Goal: Information Seeking & Learning: Learn about a topic

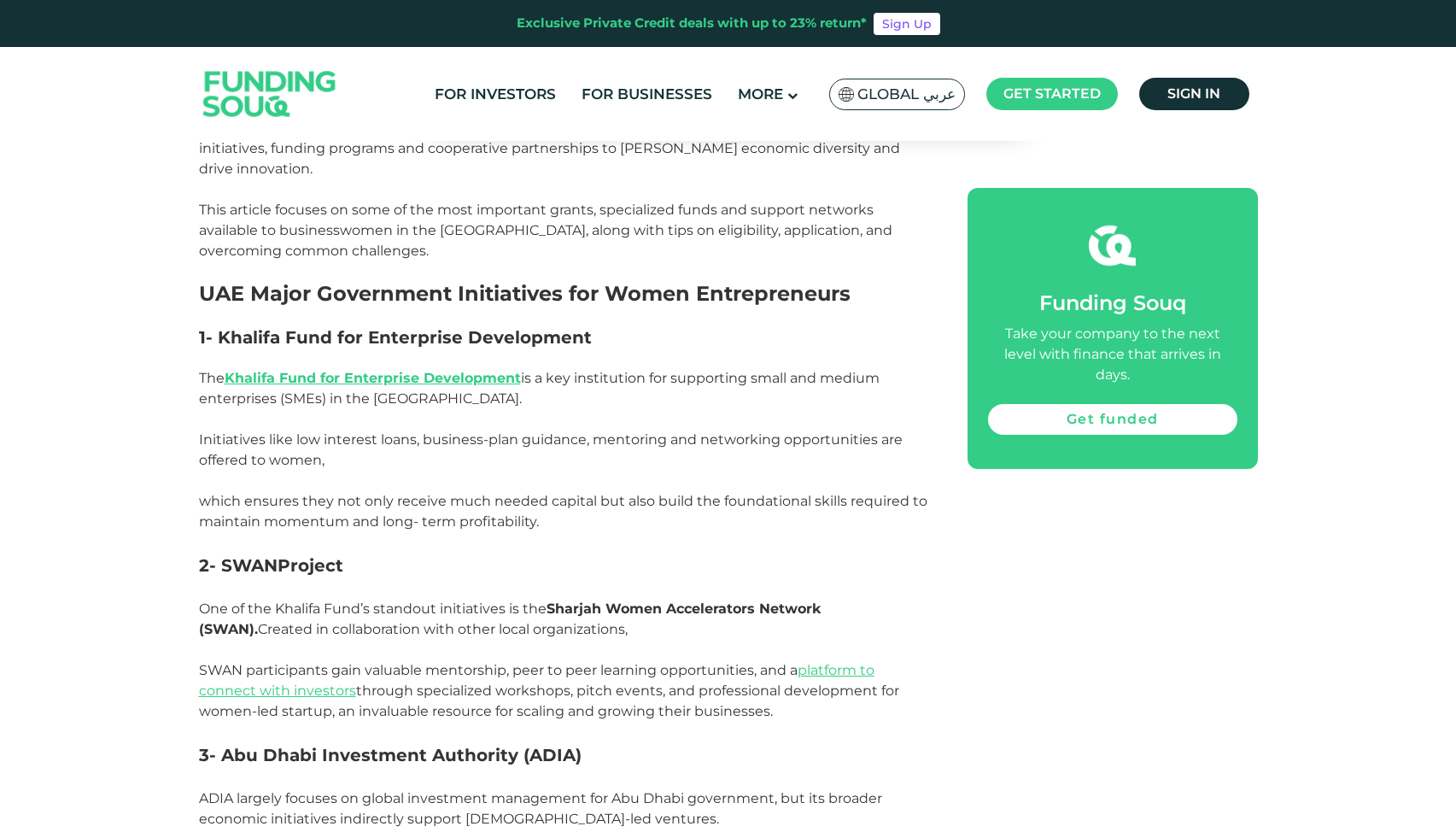
scroll to position [1101, 0]
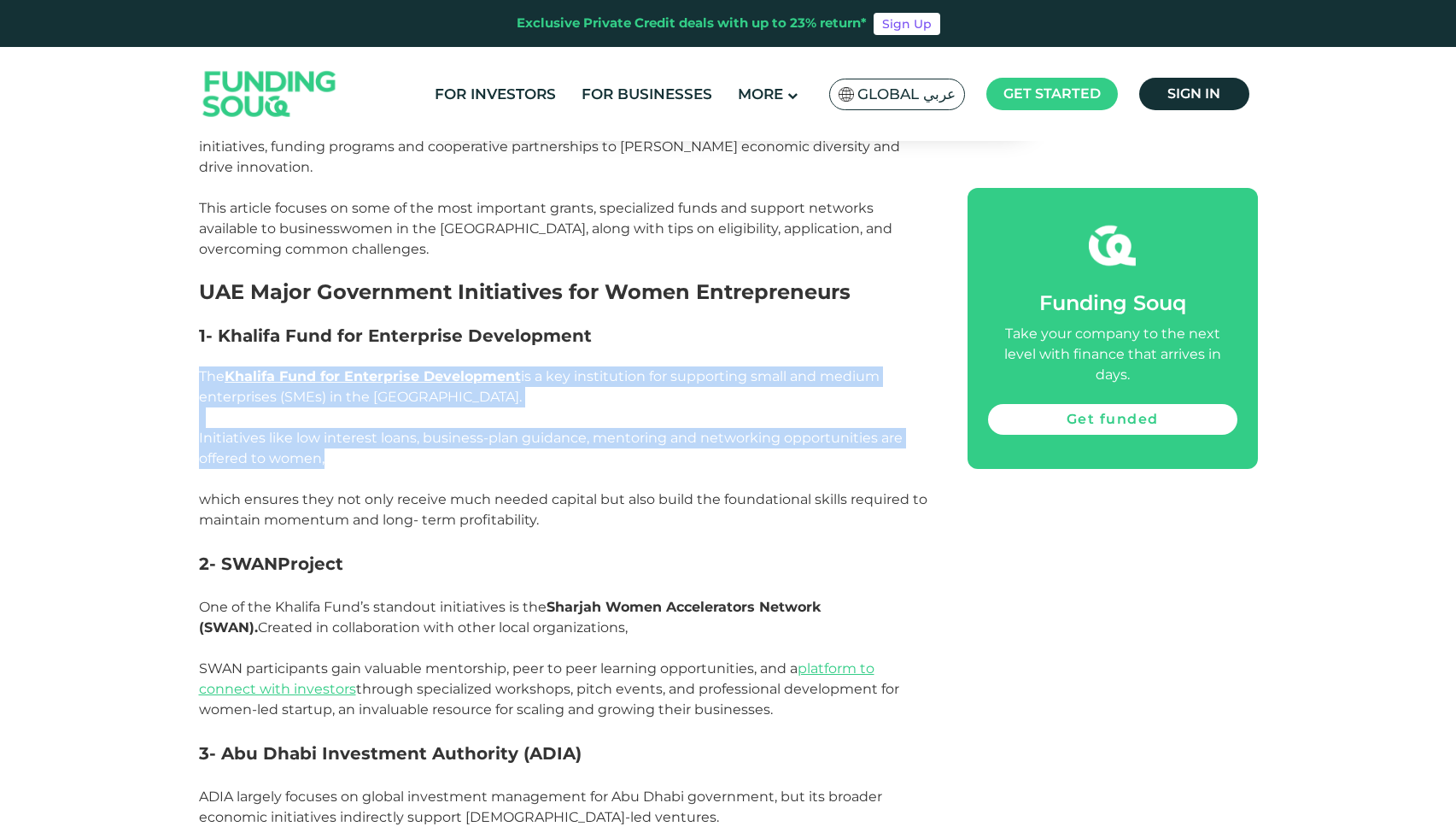
drag, startPoint x: 323, startPoint y: 441, endPoint x: 182, endPoint y: 347, distance: 169.5
copy div "The Khalifa Fund for Enterprise Development is a key institution for supporting…"
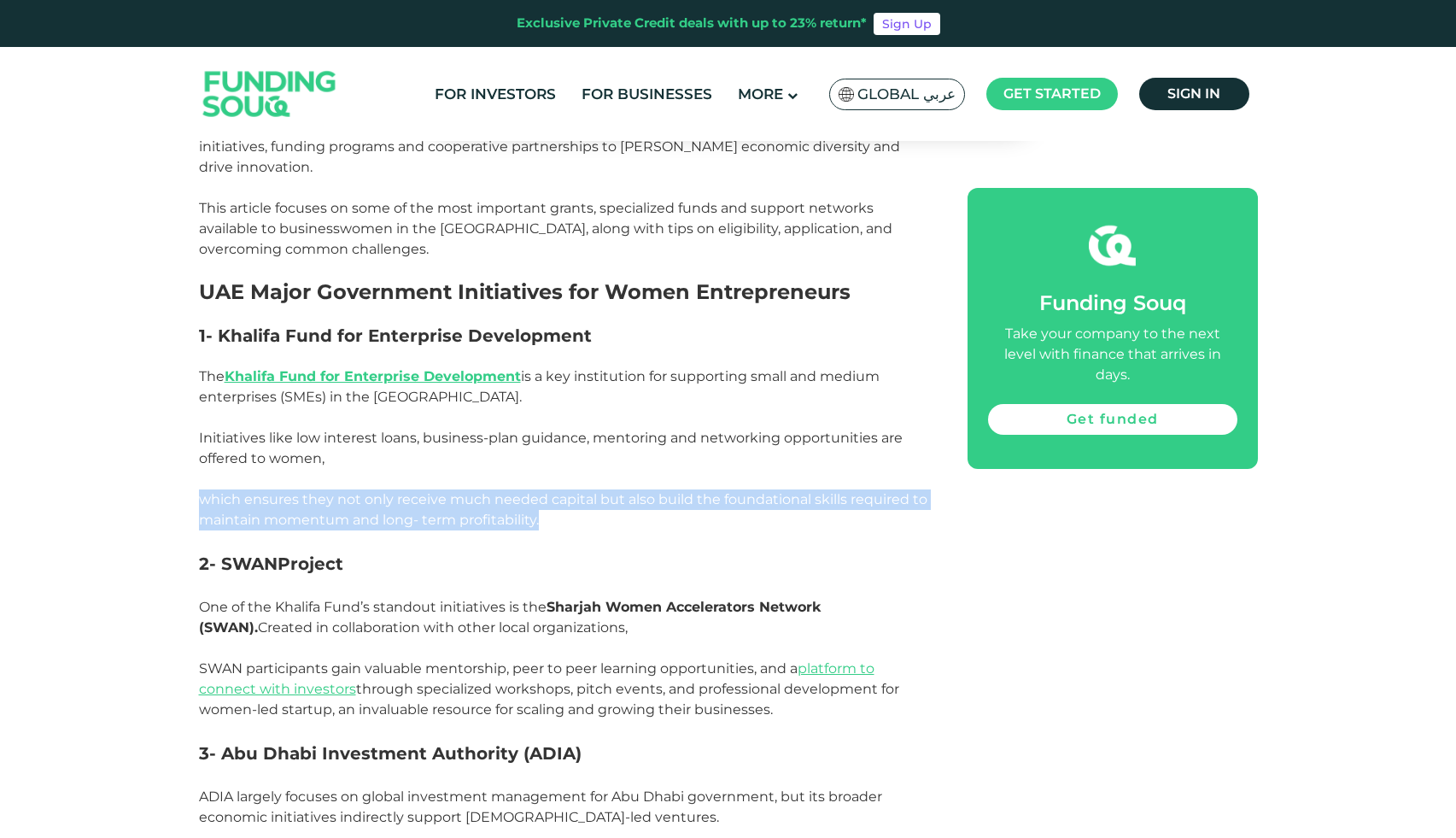
drag, startPoint x: 551, startPoint y: 501, endPoint x: 187, endPoint y: 480, distance: 364.6
copy p "which ensures they not only receive much needed capital but also build the foun…"
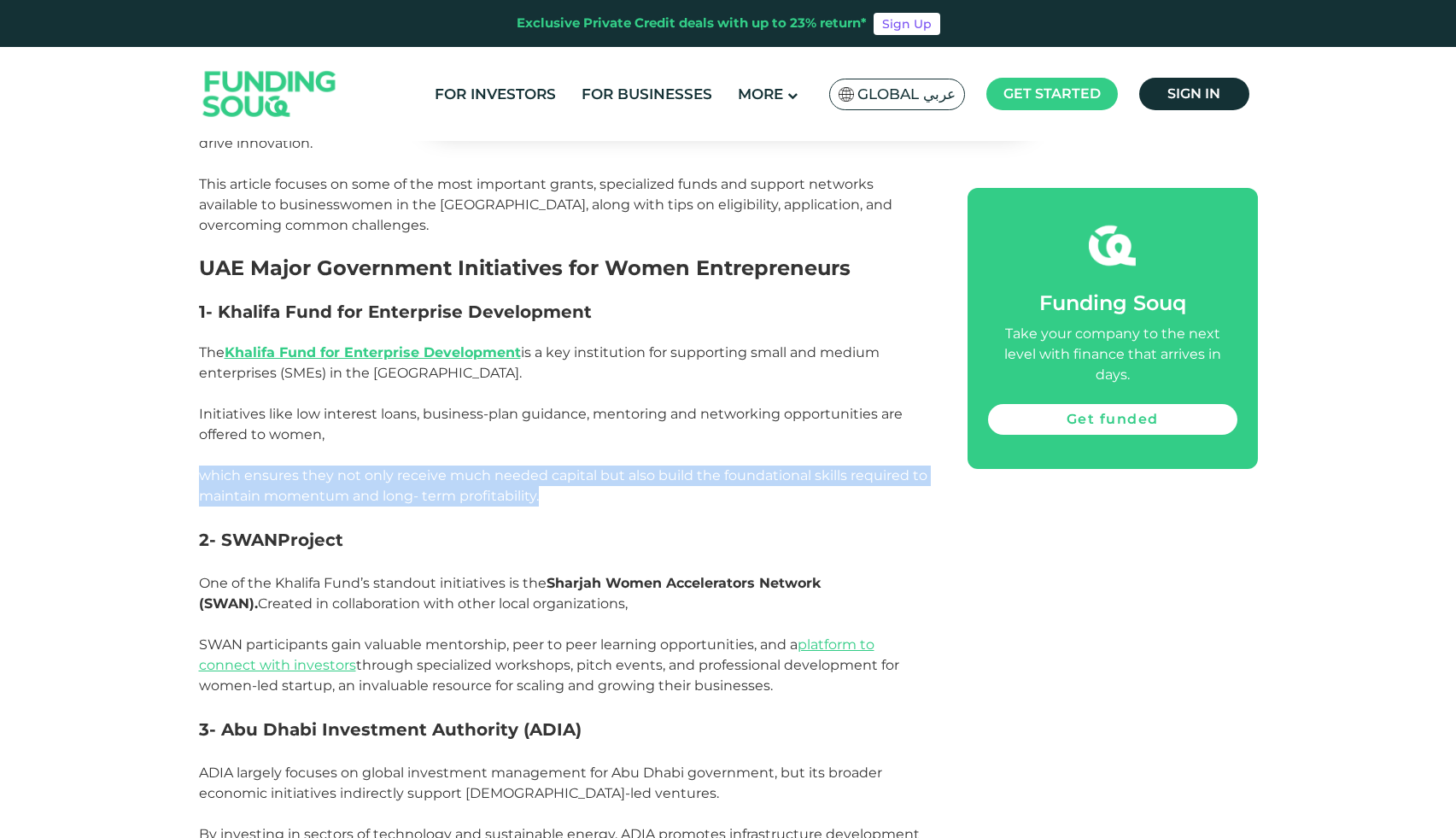
scroll to position [1135, 0]
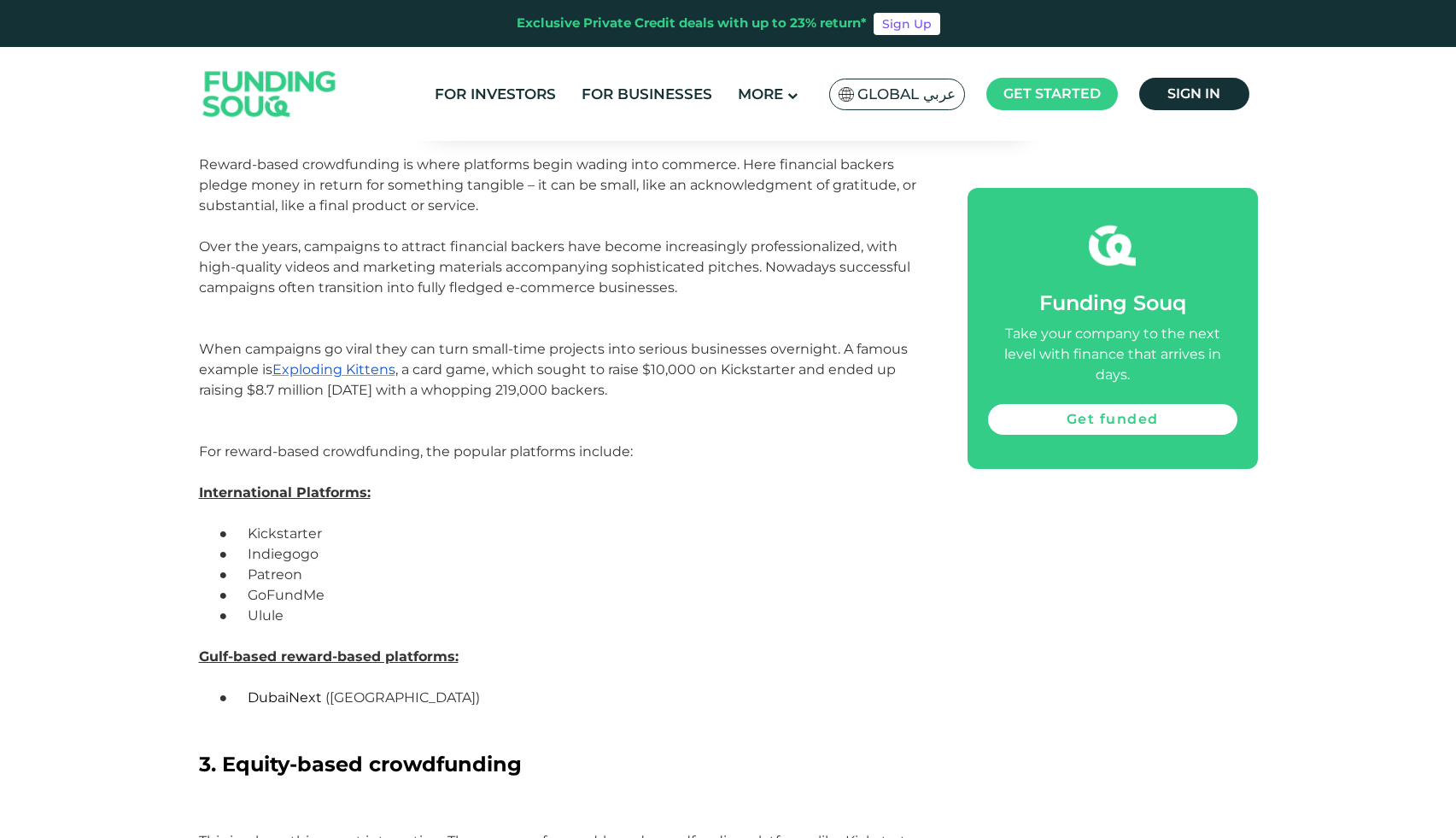
scroll to position [2173, 0]
